Goal: Navigation & Orientation: Find specific page/section

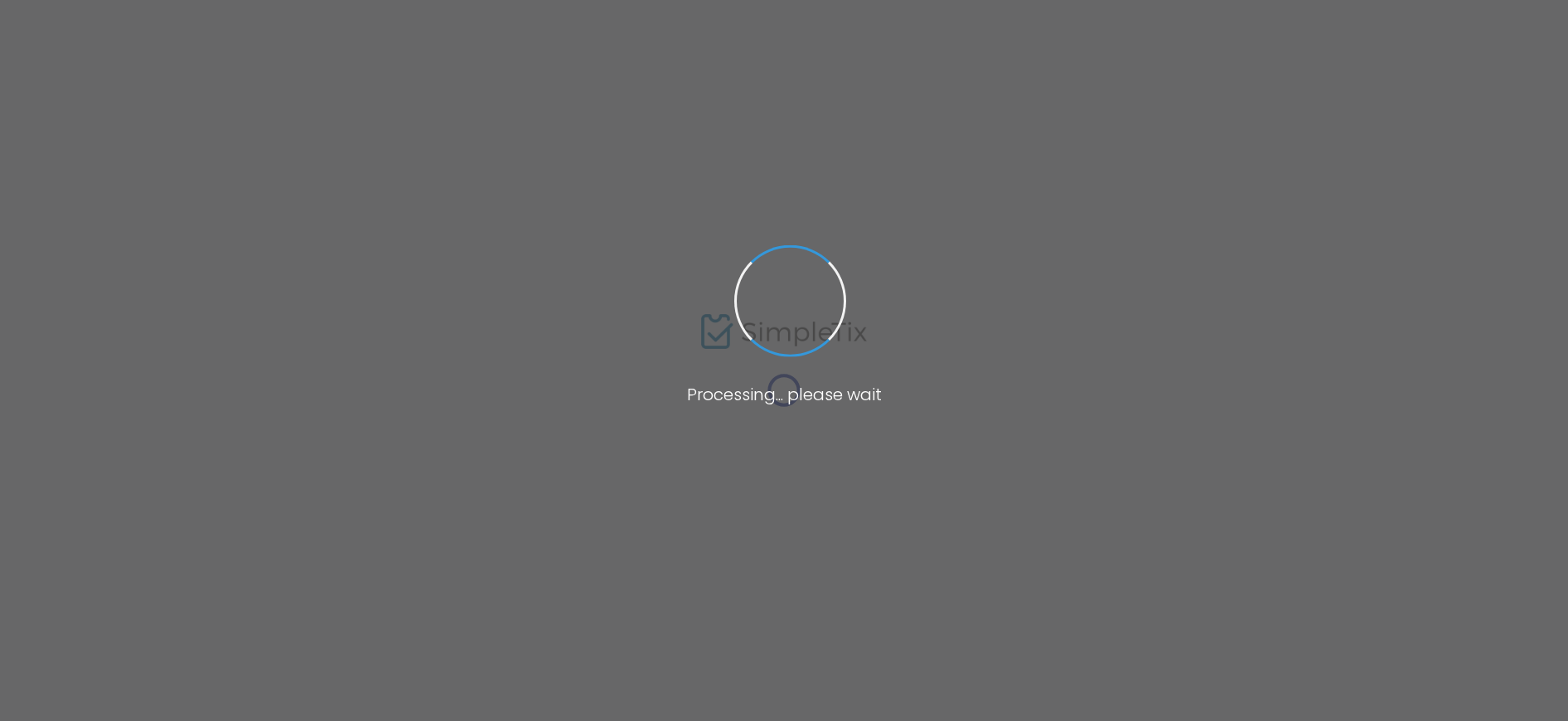
type input "Olympic Strange Day"
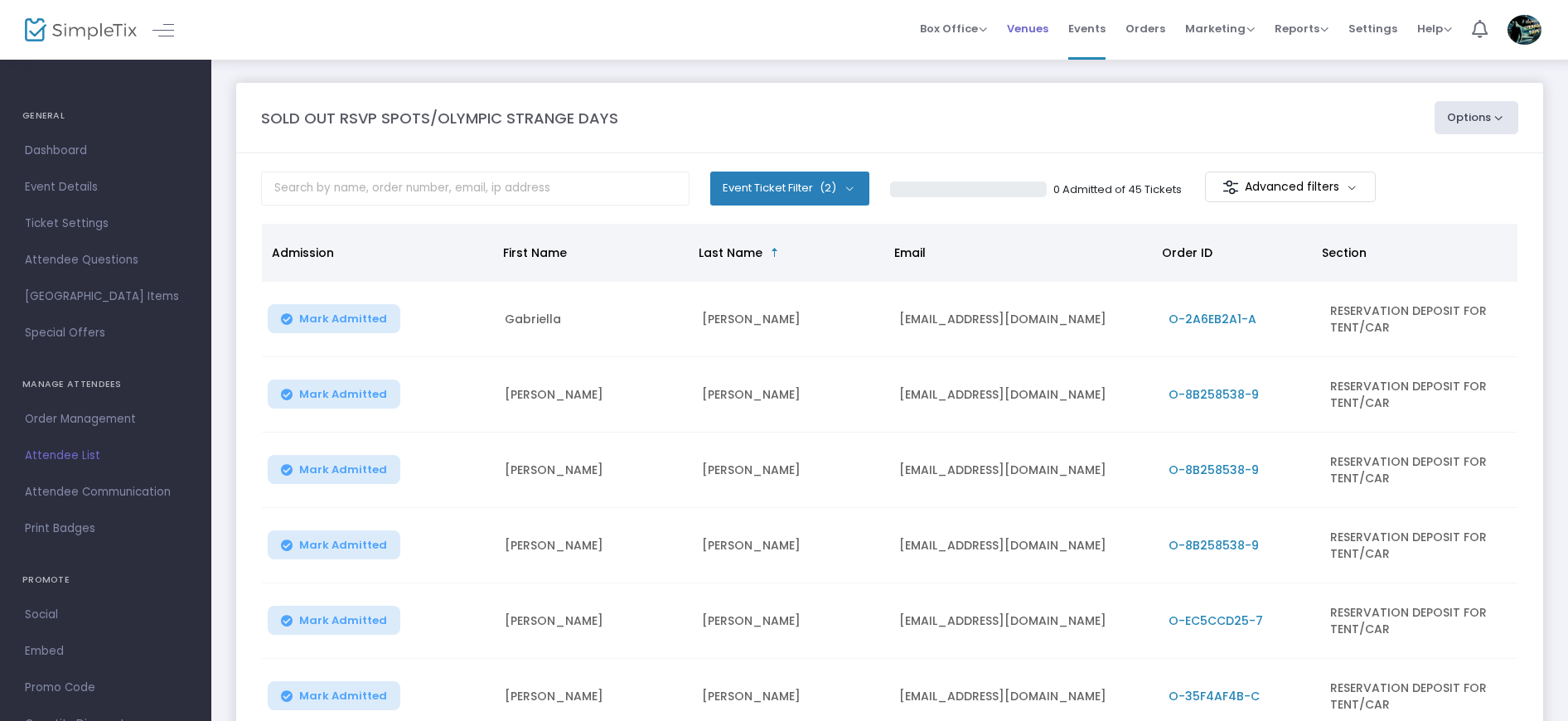
click at [1039, 25] on span "Venues" at bounding box center [1027, 28] width 41 height 42
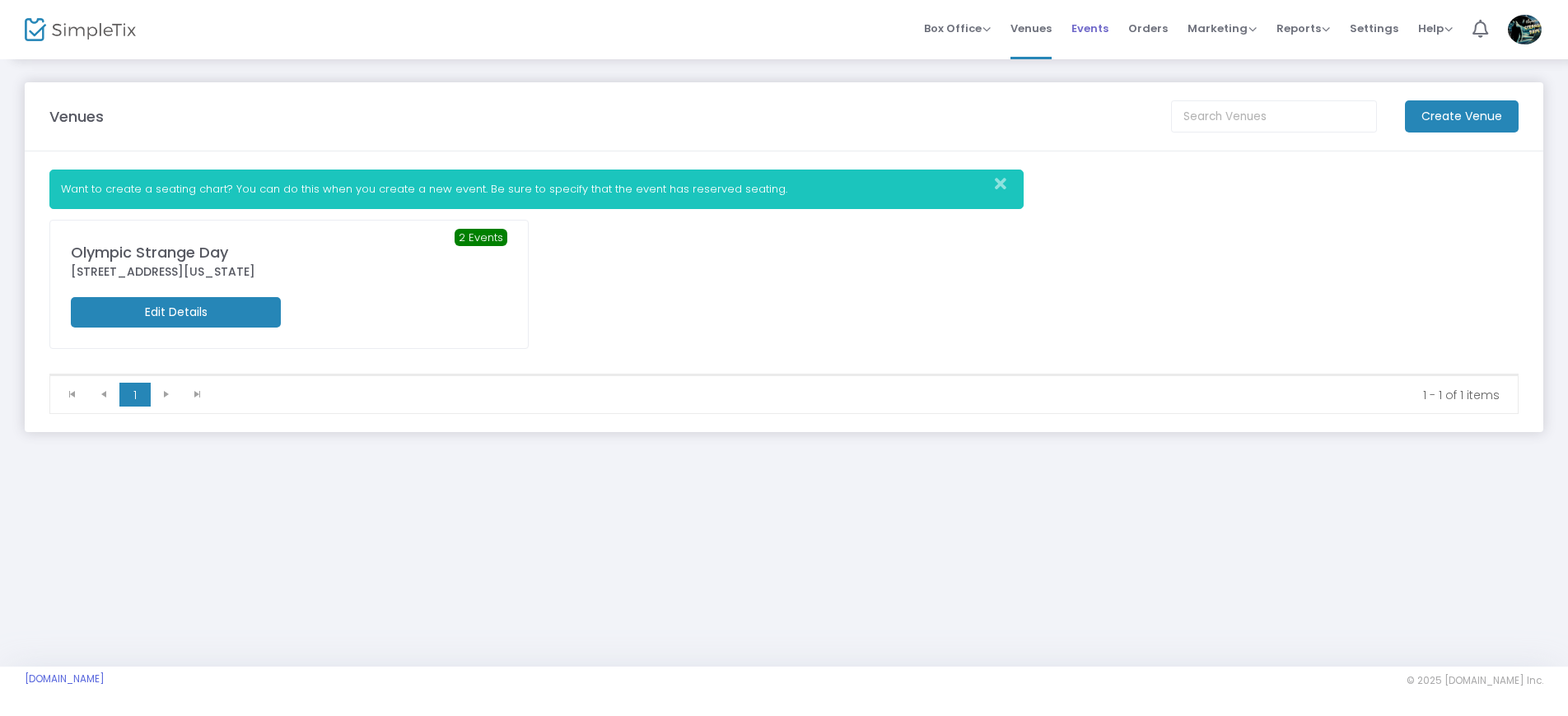
click at [1092, 33] on span "Events" at bounding box center [1089, 28] width 37 height 42
